Goal: Transaction & Acquisition: Purchase product/service

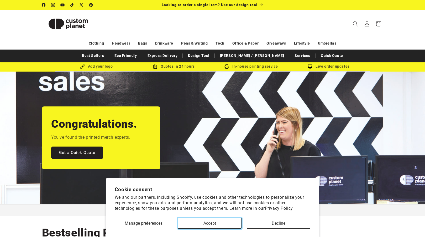
click at [224, 223] on button "Accept" at bounding box center [210, 223] width 64 height 11
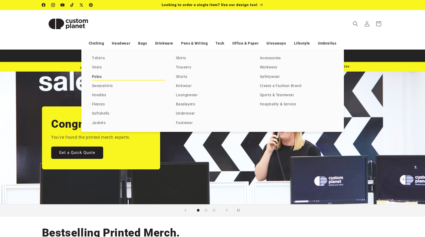
click at [98, 75] on link "Polos" at bounding box center [128, 76] width 73 height 7
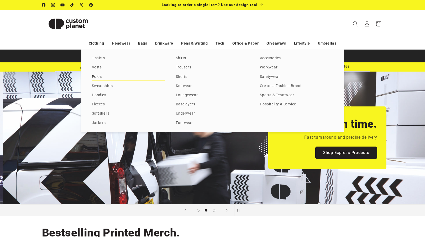
scroll to position [0, 425]
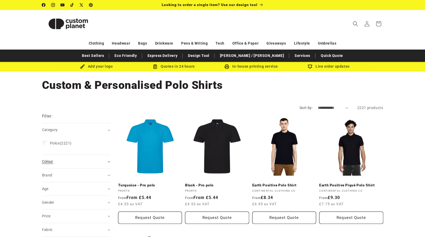
click at [106, 163] on summary "Colour (0)" at bounding box center [76, 161] width 68 height 13
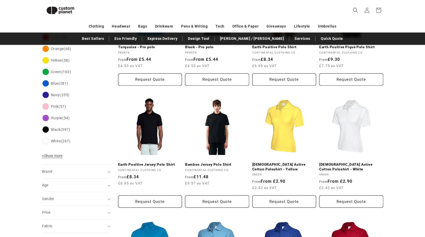
scroll to position [131, 0]
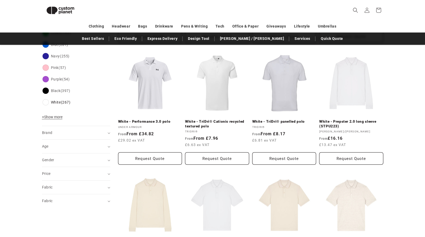
scroll to position [197, 0]
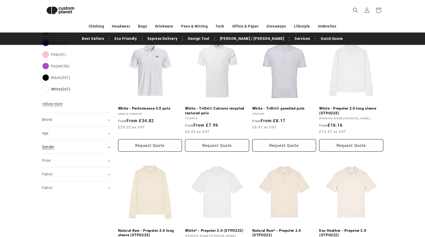
click at [109, 148] on icon "Gender (0 selected)" at bounding box center [109, 148] width 3 height 2
click at [54, 180] on span "Unisex" at bounding box center [56, 180] width 12 height 4
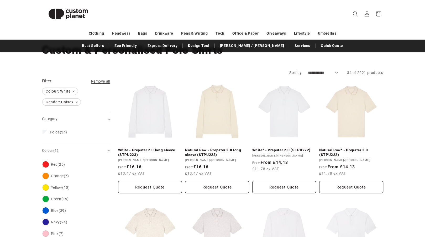
scroll to position [39, 0]
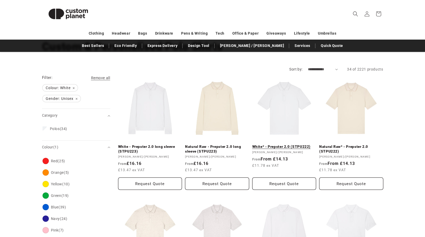
click at [283, 145] on link "White* - Prepster 2.0 (STPU222)" at bounding box center [284, 147] width 64 height 5
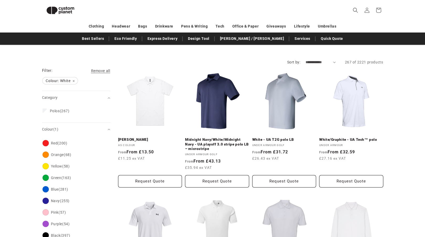
scroll to position [197, 0]
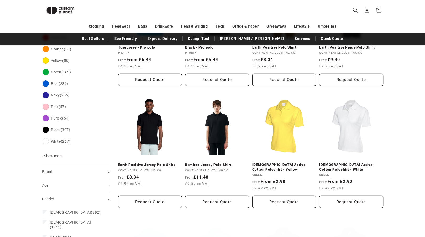
scroll to position [118, 0]
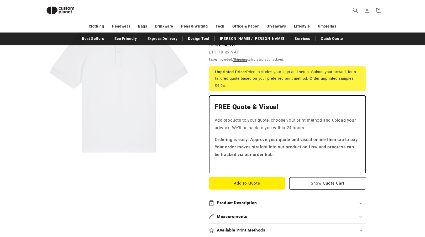
scroll to position [91, 0]
